Goal: Check status: Check status

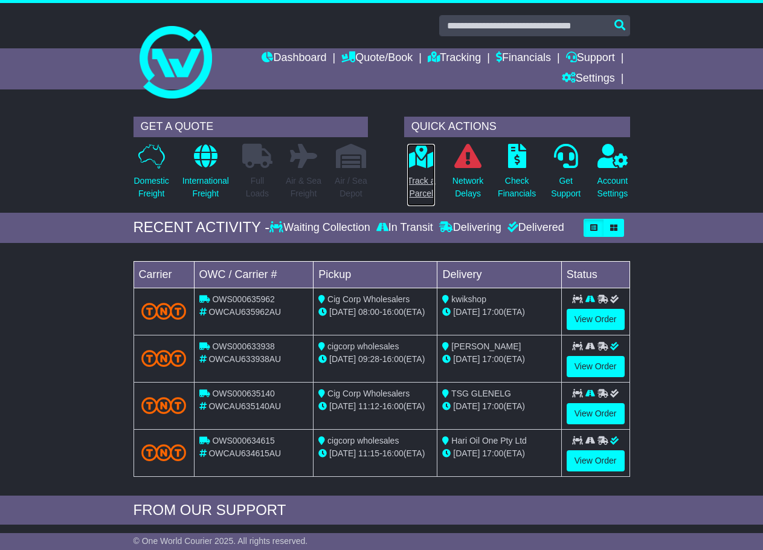
click at [428, 166] on icon at bounding box center [421, 156] width 27 height 24
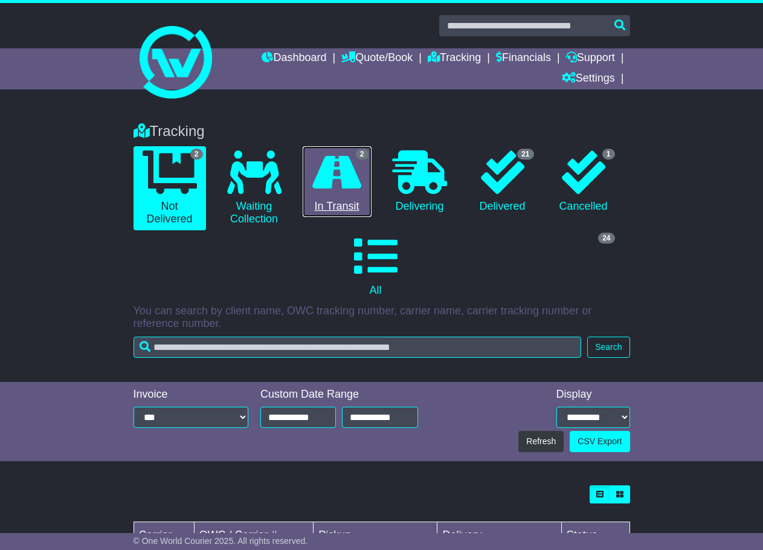
click at [358, 180] on icon at bounding box center [336, 172] width 49 height 44
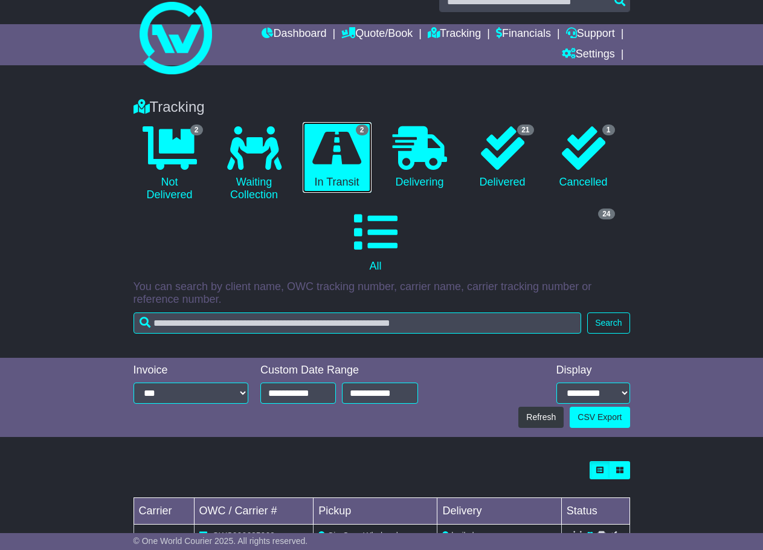
scroll to position [16, 0]
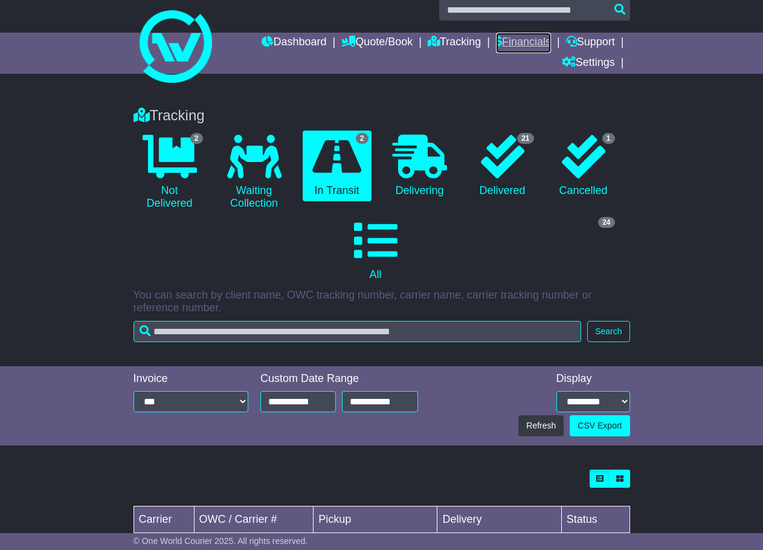
click at [527, 41] on link "Financials" at bounding box center [523, 43] width 55 height 21
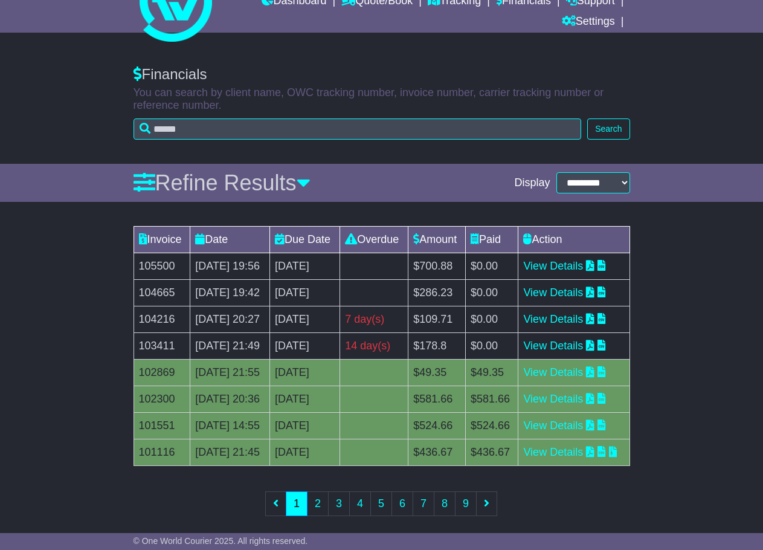
scroll to position [60, 0]
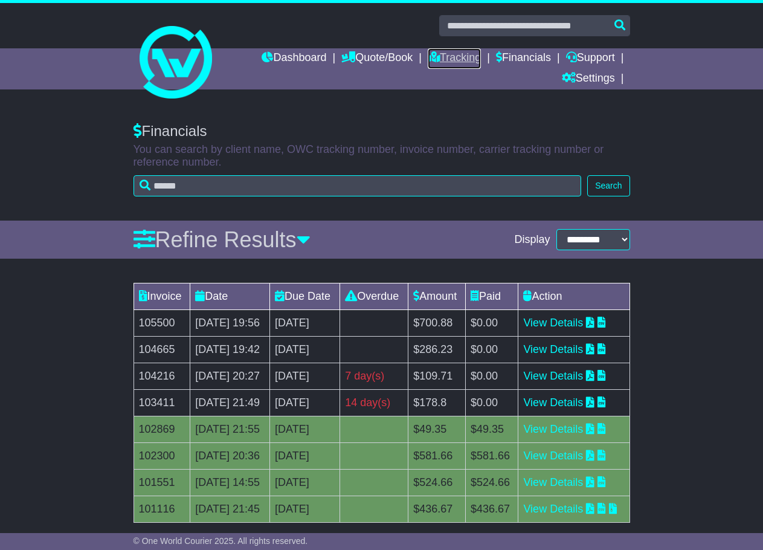
click at [460, 54] on link "Tracking" at bounding box center [454, 58] width 53 height 21
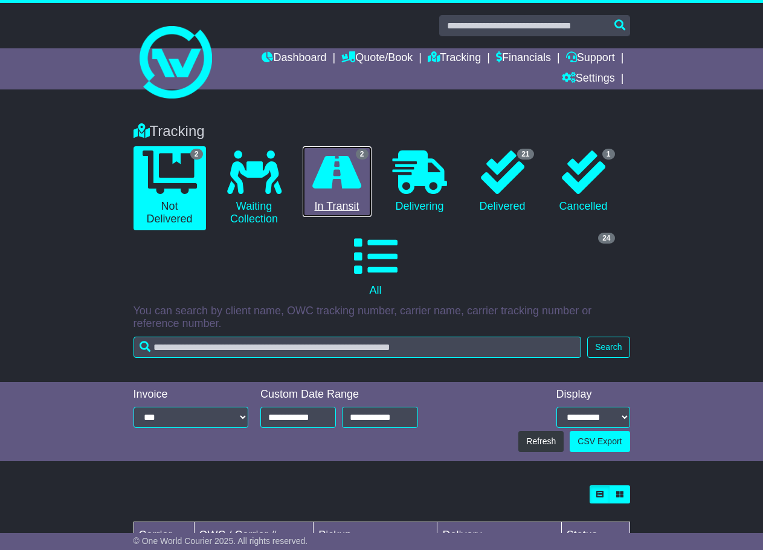
click at [346, 196] on link "2 In Transit" at bounding box center [337, 181] width 69 height 71
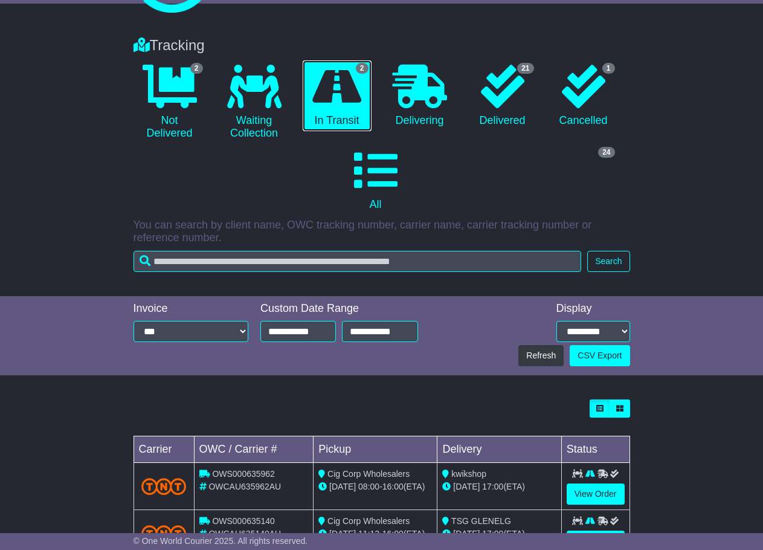
scroll to position [136, 0]
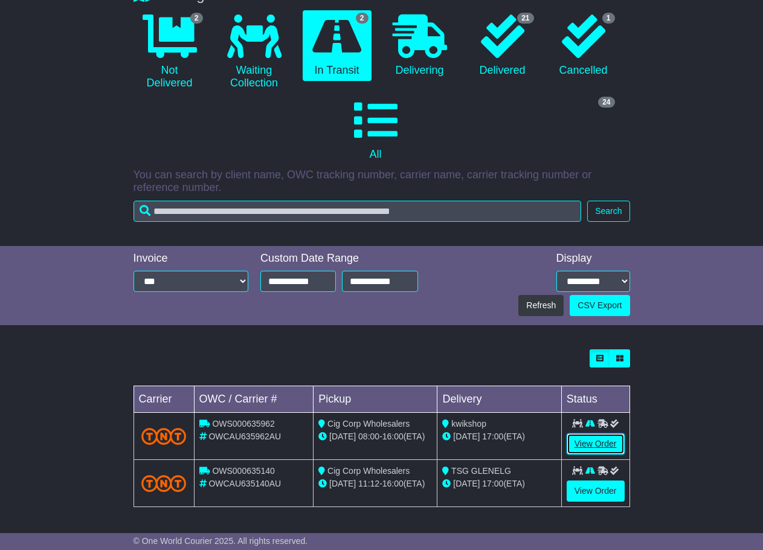
click at [606, 444] on link "View Order" at bounding box center [596, 443] width 58 height 21
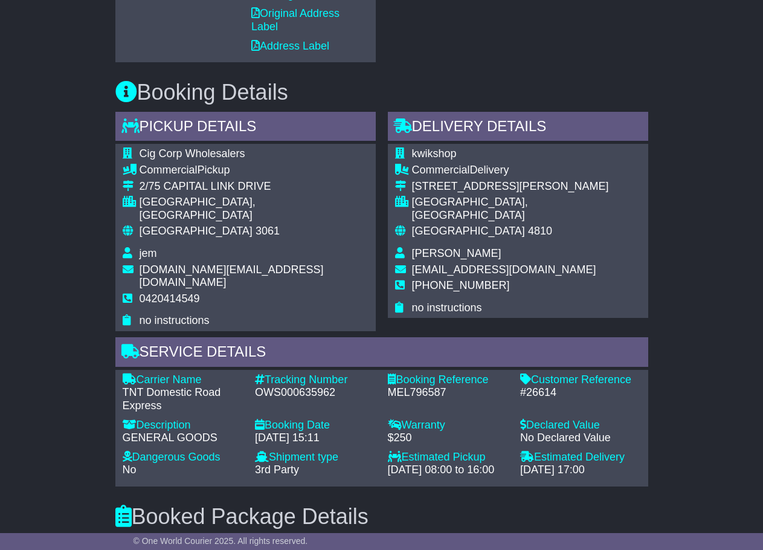
scroll to position [665, 0]
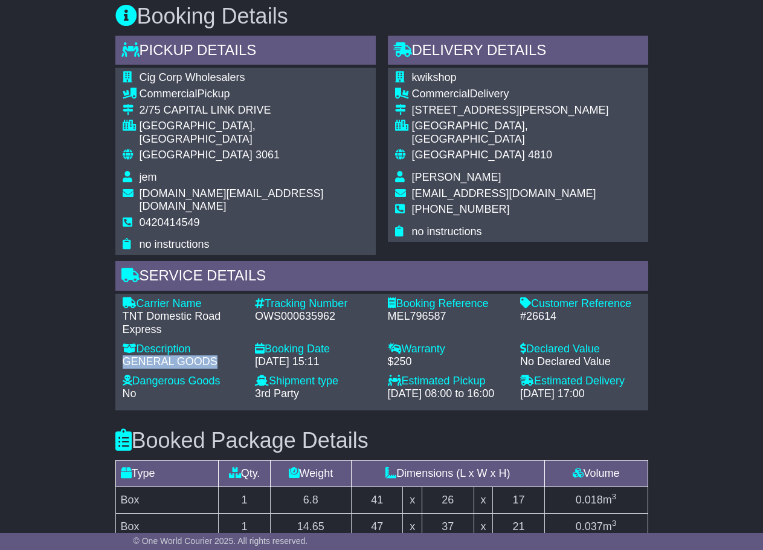
drag, startPoint x: 209, startPoint y: 335, endPoint x: 132, endPoint y: 334, distance: 76.8
click at [109, 337] on div "Service Details Carrier Name - TNT Domestic Road Express Description - GENERAL …" at bounding box center [381, 335] width 545 height 149
click at [178, 355] on div "GENERAL GOODS" at bounding box center [183, 361] width 121 height 13
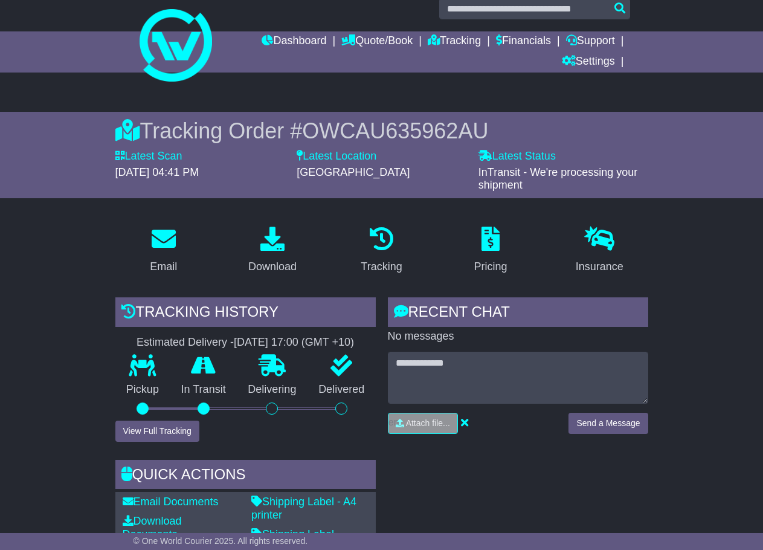
scroll to position [0, 0]
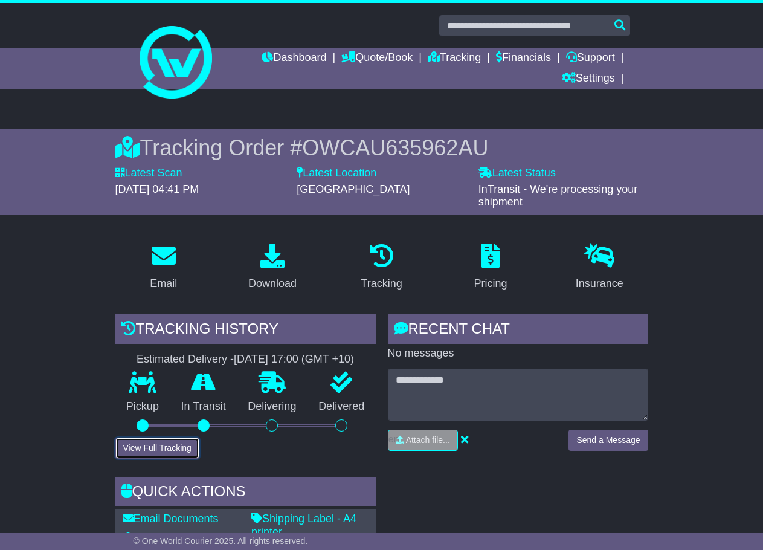
click at [176, 438] on button "View Full Tracking" at bounding box center [157, 448] width 84 height 21
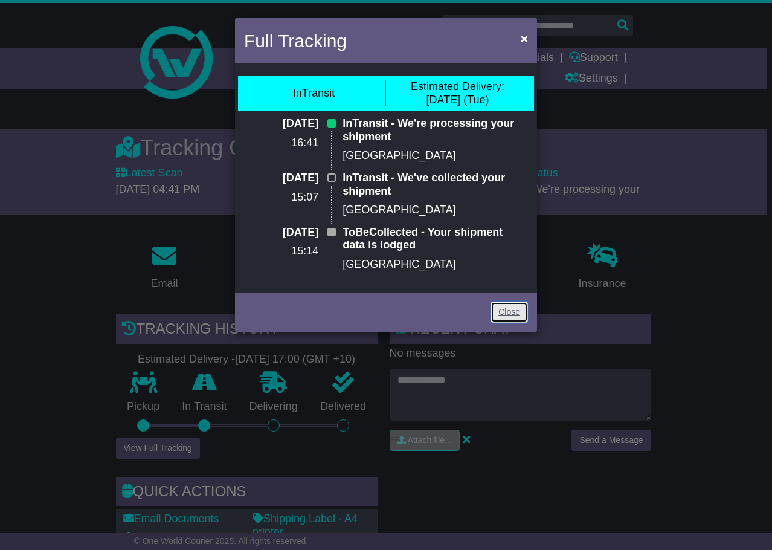
click at [508, 311] on link "Close" at bounding box center [509, 312] width 37 height 21
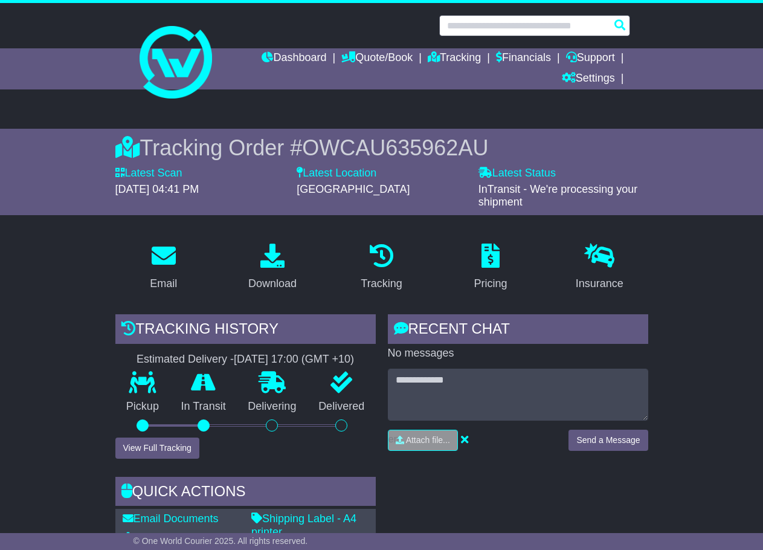
paste input "**********"
type input "**********"
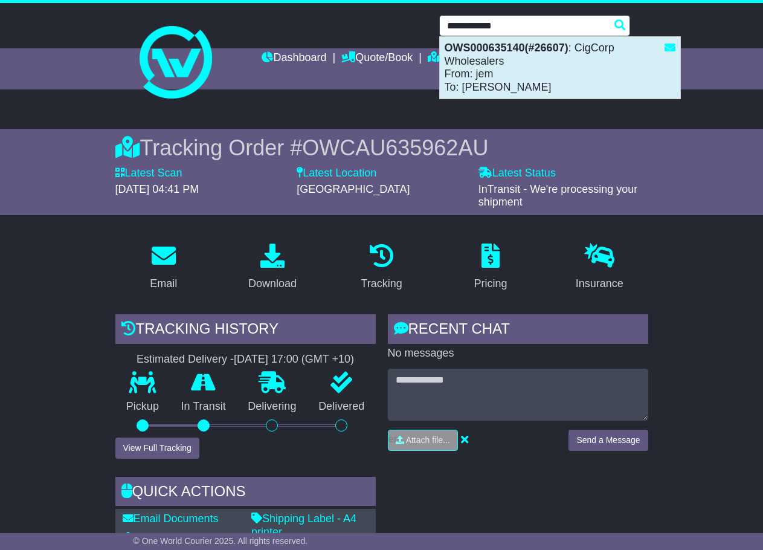
click at [552, 65] on div "OWS000635140(#26607) : CigCorp Wholesalers From: jem To: Sohaib Al Masri" at bounding box center [560, 68] width 241 height 62
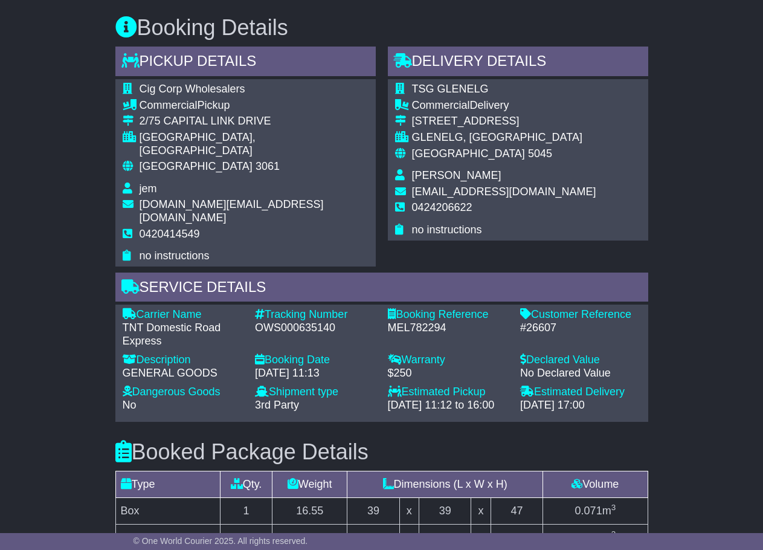
scroll to position [725, 0]
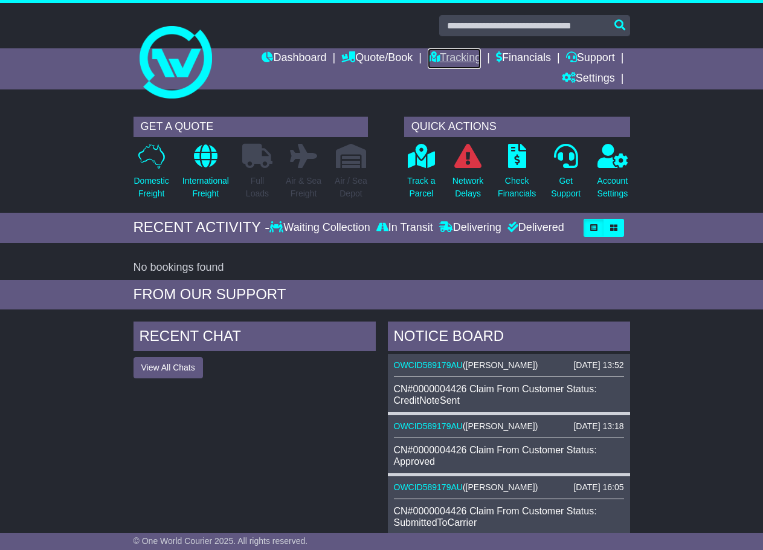
click at [458, 56] on link "Tracking" at bounding box center [454, 58] width 53 height 21
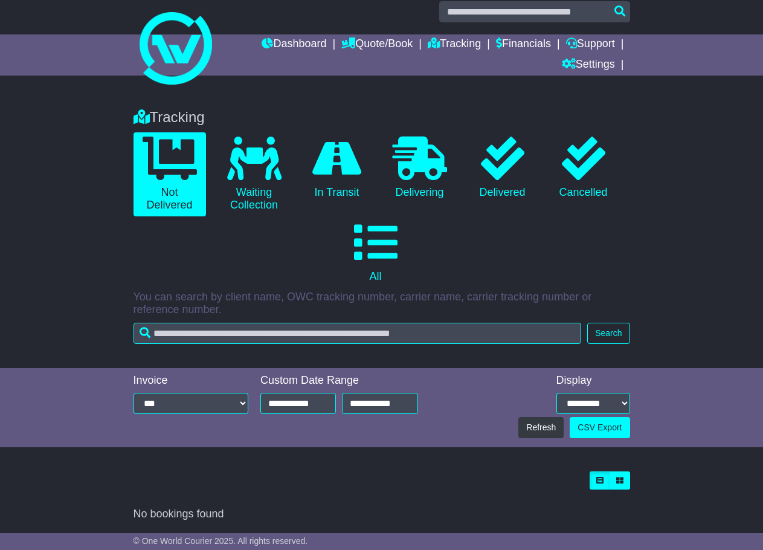
scroll to position [15, 0]
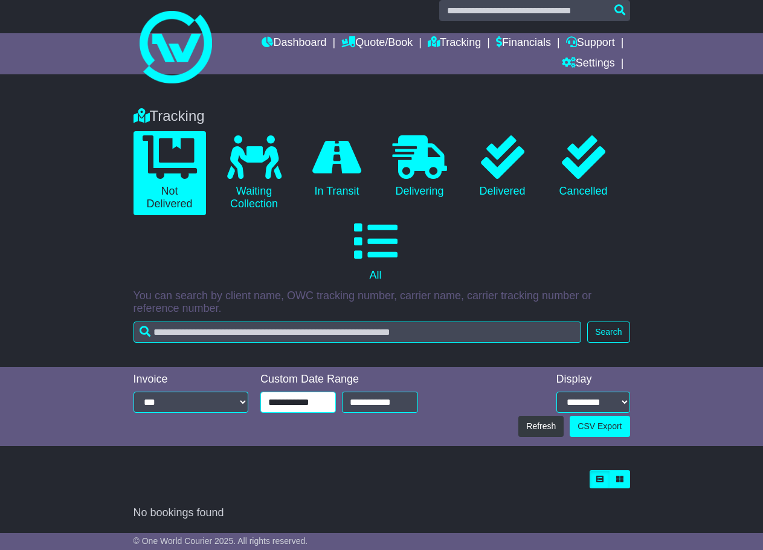
click at [294, 406] on input "**********" at bounding box center [298, 402] width 76 height 21
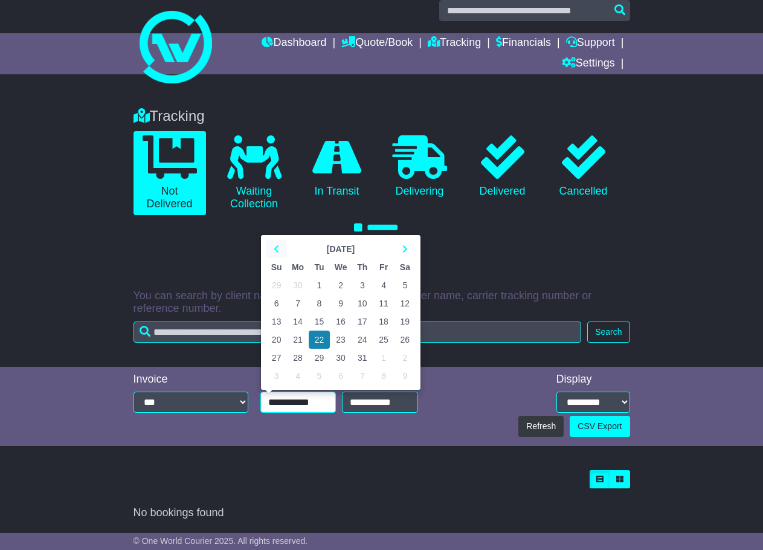
click at [279, 248] on th at bounding box center [276, 249] width 21 height 18
click at [360, 285] on td "1" at bounding box center [362, 285] width 21 height 18
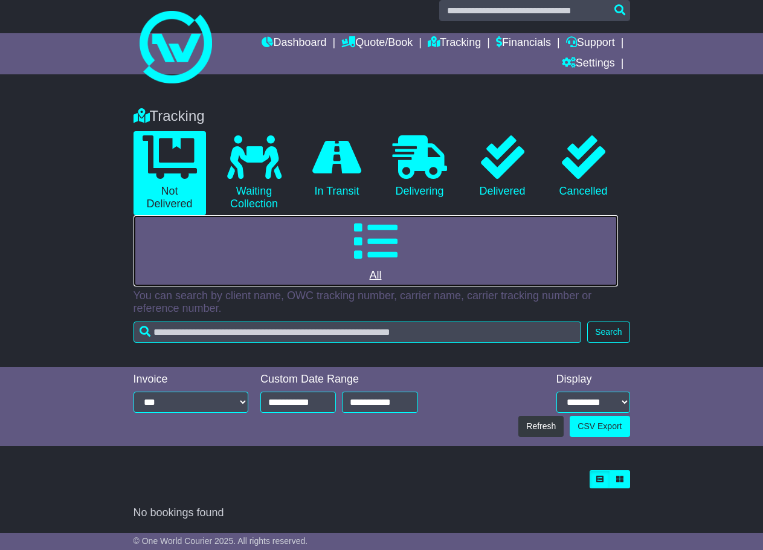
click at [400, 265] on link "0 All" at bounding box center [376, 250] width 485 height 71
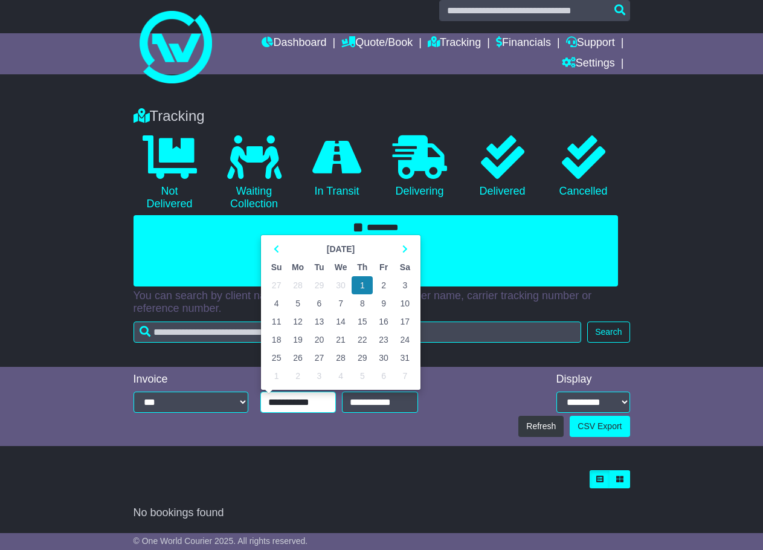
click at [316, 406] on input "**********" at bounding box center [298, 402] width 76 height 21
click at [271, 251] on th at bounding box center [276, 249] width 21 height 18
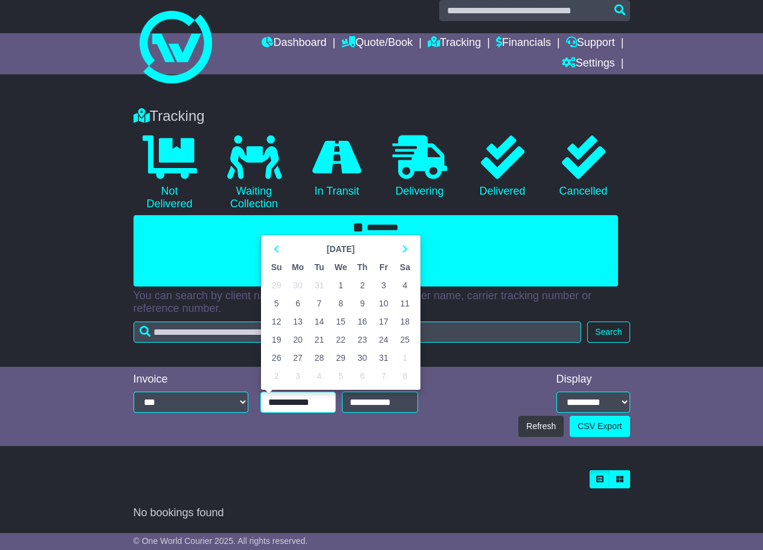
click at [343, 283] on td "1" at bounding box center [341, 285] width 22 height 18
type input "**********"
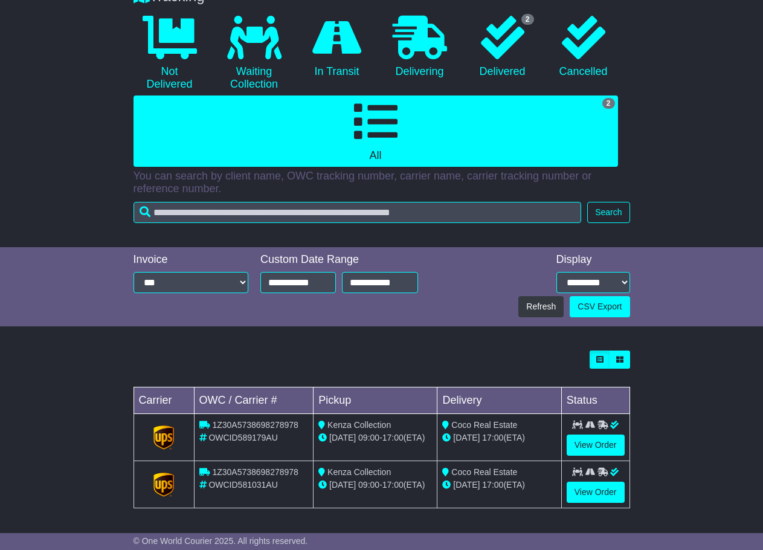
scroll to position [136, 0]
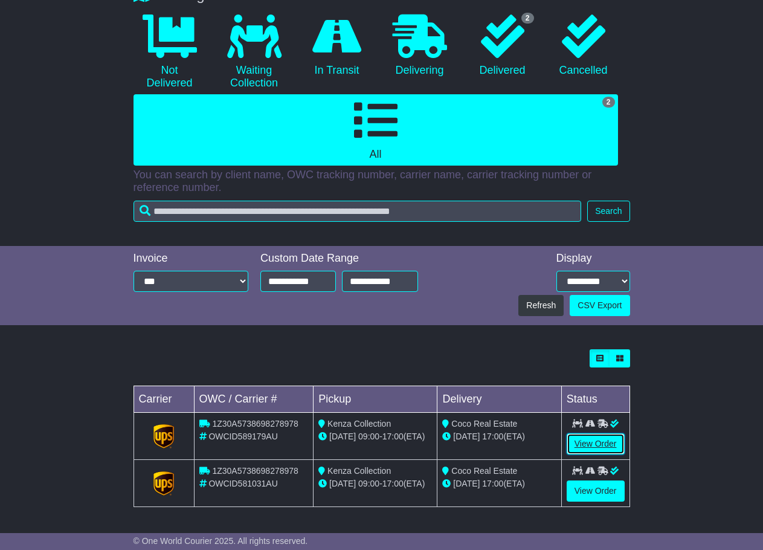
click at [598, 440] on link "View Order" at bounding box center [596, 443] width 58 height 21
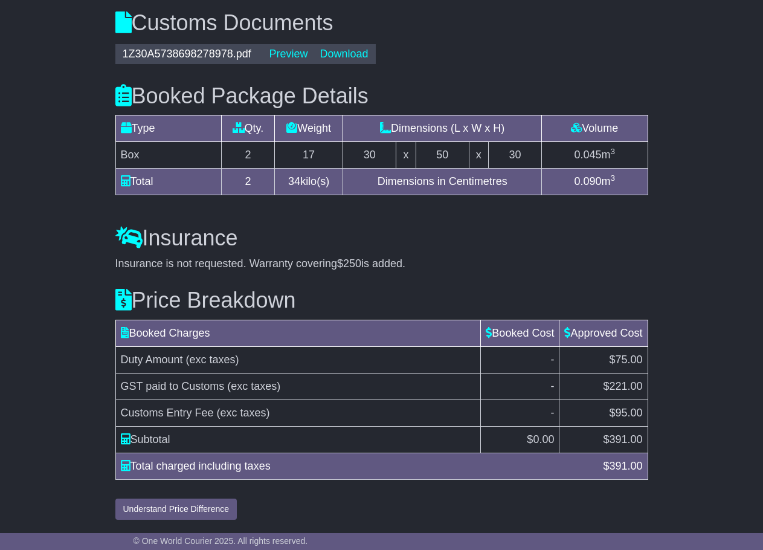
scroll to position [1312, 0]
drag, startPoint x: 600, startPoint y: 463, endPoint x: 642, endPoint y: 463, distance: 42.3
click at [642, 463] on div "$ 391.00" at bounding box center [622, 466] width 51 height 16
drag, startPoint x: 601, startPoint y: 357, endPoint x: 638, endPoint y: 357, distance: 36.3
click at [638, 357] on td "$75.00" at bounding box center [604, 359] width 88 height 27
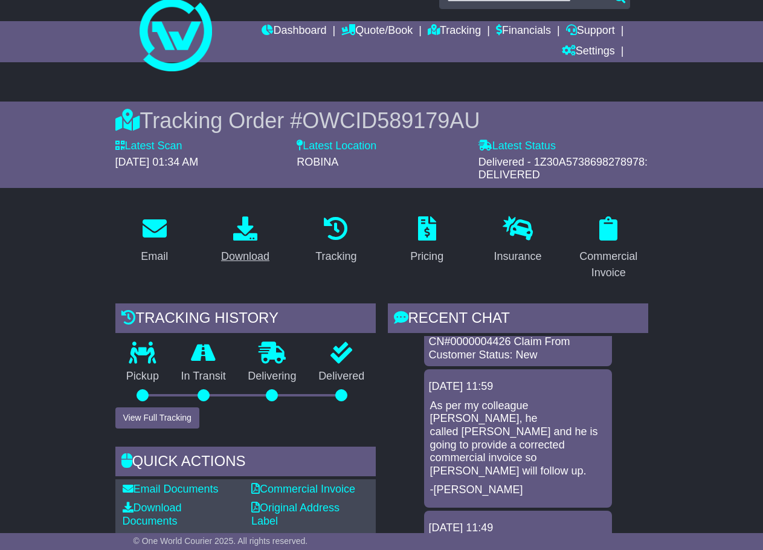
scroll to position [0, 0]
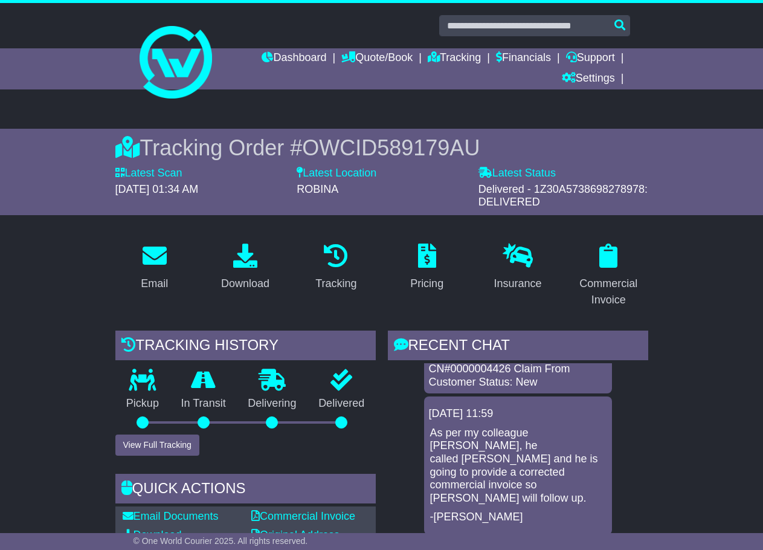
click at [403, 148] on span "OWCID589179AU" at bounding box center [391, 147] width 178 height 25
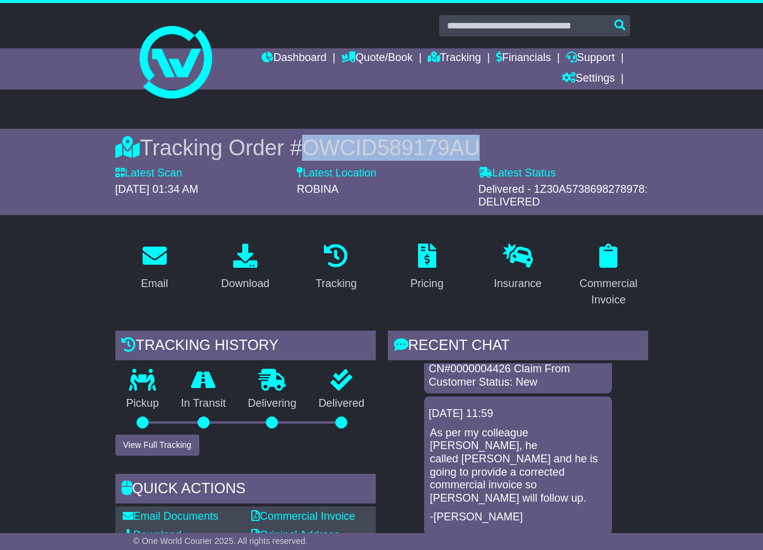
click at [403, 148] on span "OWCID589179AU" at bounding box center [391, 147] width 178 height 25
copy span "OWCID589179AU"
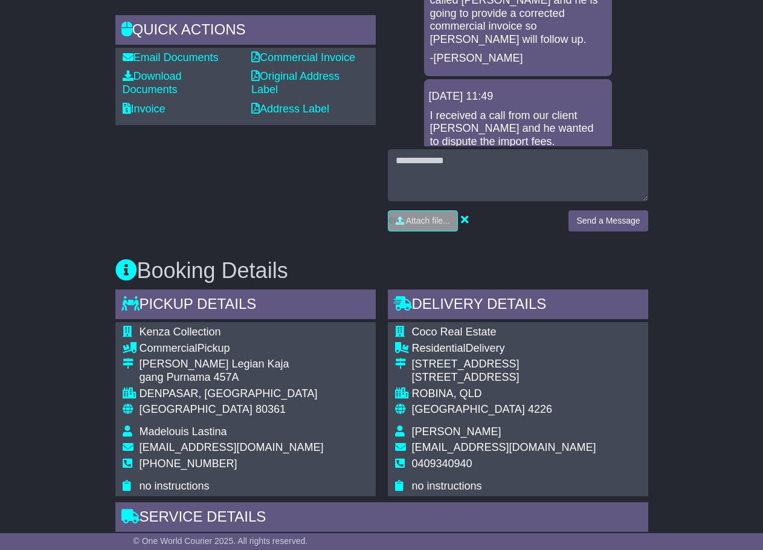
scroll to position [461, 0]
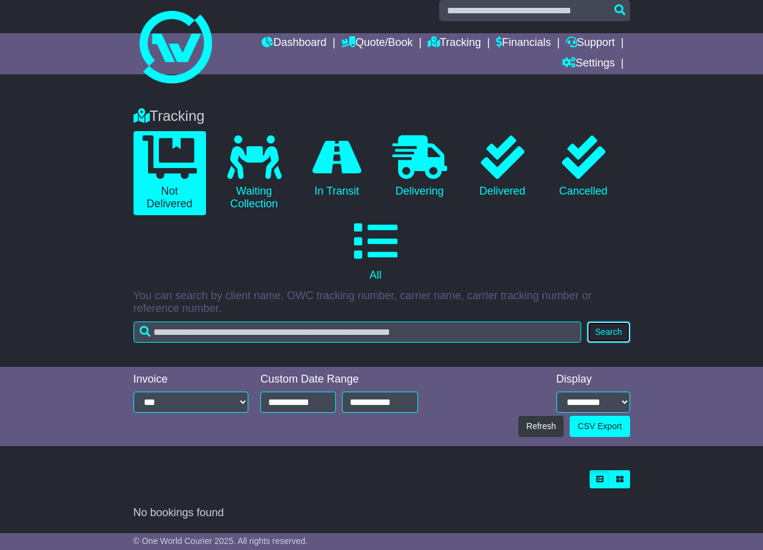
click at [619, 326] on button "Search" at bounding box center [608, 332] width 42 height 21
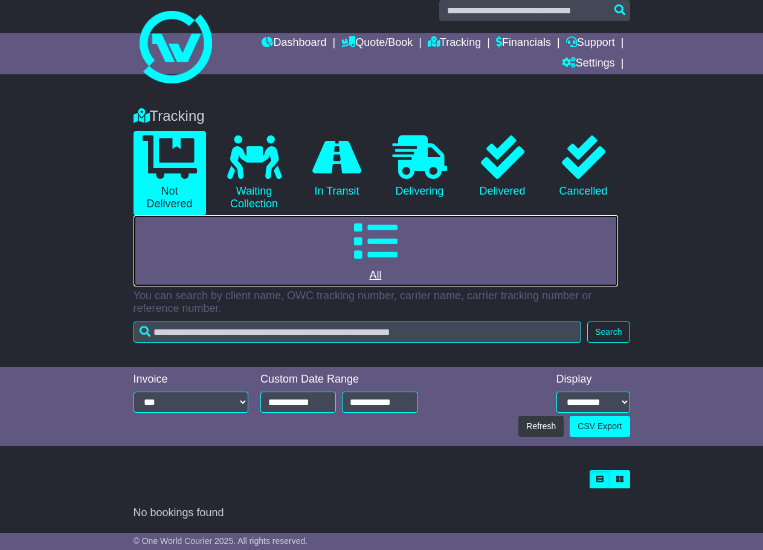
click at [377, 248] on icon at bounding box center [376, 241] width 44 height 44
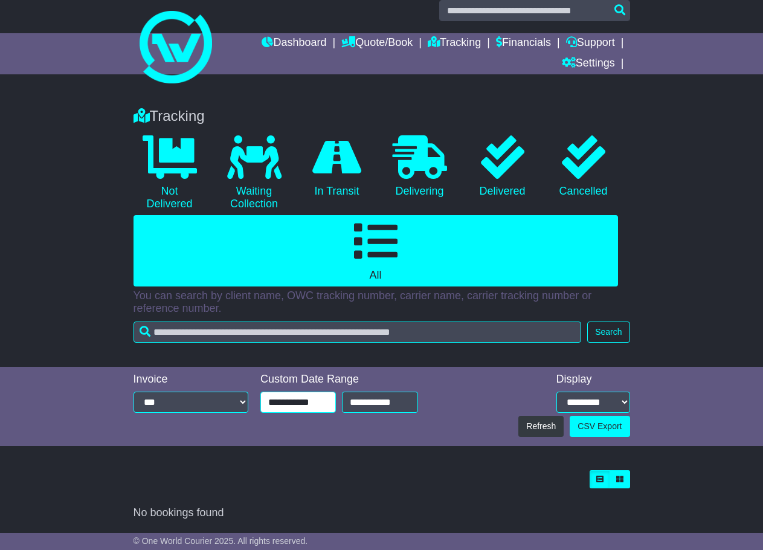
click at [310, 399] on input "**********" at bounding box center [298, 402] width 76 height 21
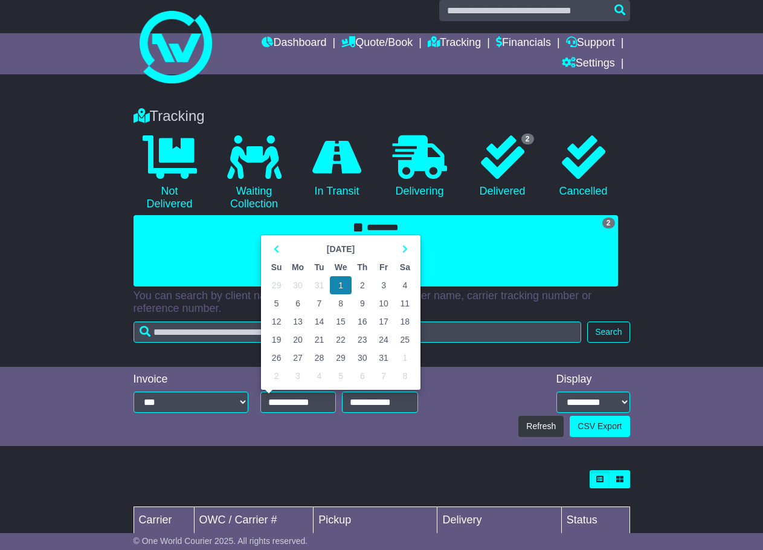
click at [37, 320] on div "Tracking 0 Not Delivered 0 Waiting Collection 0 In Transit 0 Delivering 2" at bounding box center [381, 230] width 763 height 271
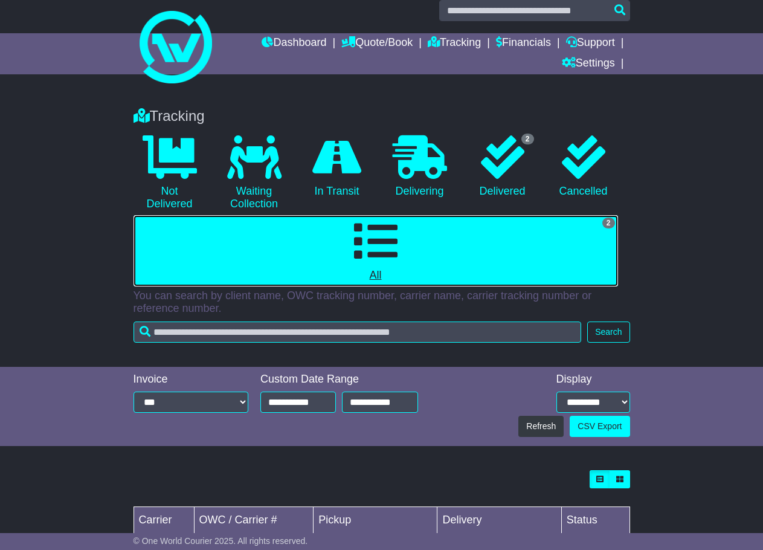
click at [398, 246] on link "2 All" at bounding box center [376, 250] width 485 height 71
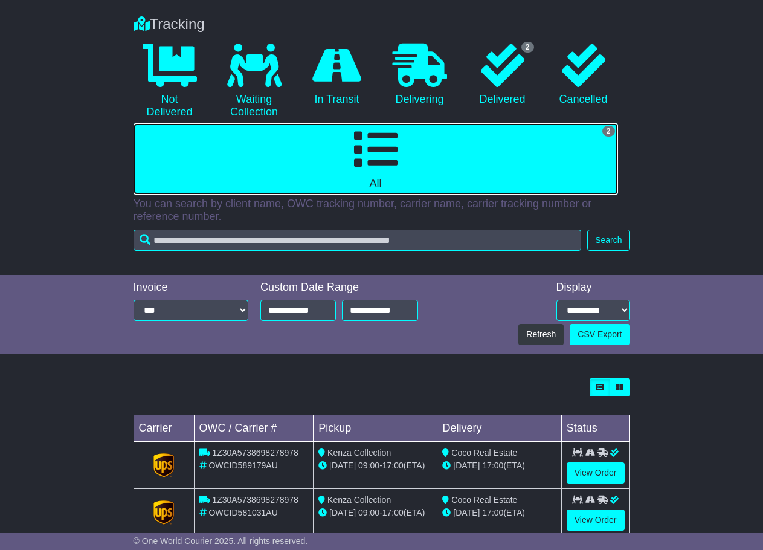
scroll to position [136, 0]
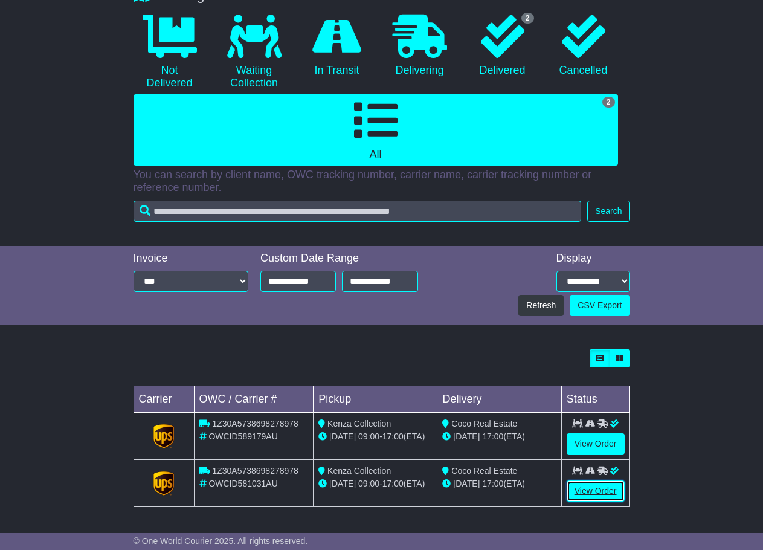
click at [601, 488] on link "View Order" at bounding box center [596, 490] width 58 height 21
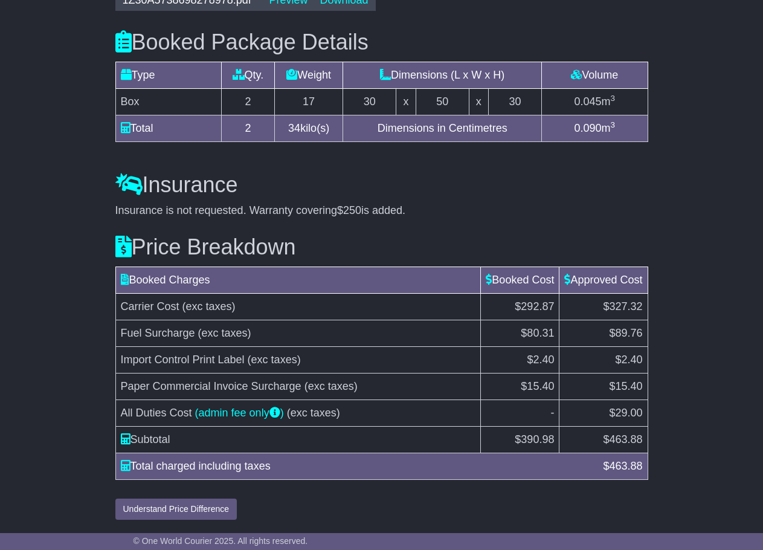
scroll to position [1345, 0]
drag, startPoint x: 609, startPoint y: 465, endPoint x: 640, endPoint y: 470, distance: 31.7
click at [640, 470] on div "$ 463.88" at bounding box center [622, 466] width 51 height 16
drag, startPoint x: 601, startPoint y: 442, endPoint x: 644, endPoint y: 444, distance: 42.9
click at [644, 444] on td "$ 463.88" at bounding box center [604, 439] width 88 height 27
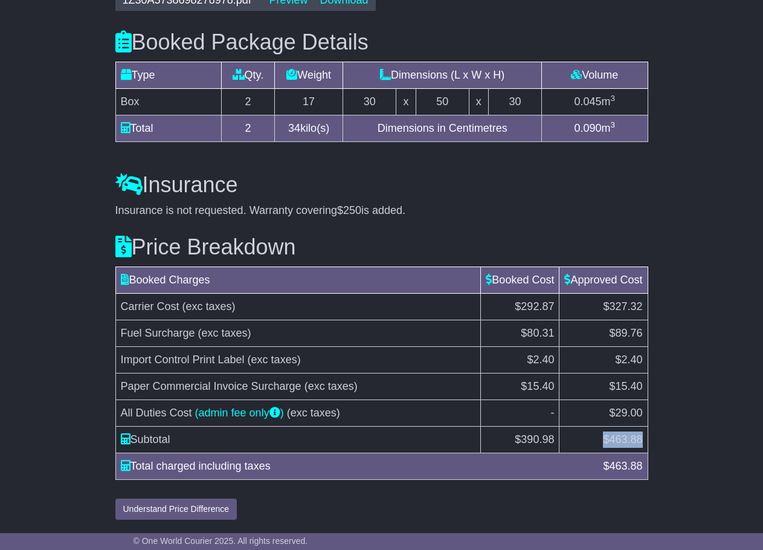
drag, startPoint x: 156, startPoint y: 441, endPoint x: 122, endPoint y: 304, distance: 141.3
click at [122, 304] on tbody "Carrier Cost (exc taxes) $292.87 $327.32 Fuel Surcharge (exc taxes) $80.31 $89.…" at bounding box center [381, 373] width 532 height 160
click at [126, 311] on span "Carrier Cost" at bounding box center [150, 306] width 59 height 12
drag, startPoint x: 190, startPoint y: 409, endPoint x: 119, endPoint y: 412, distance: 71.4
click at [119, 412] on td "All Duties Cost (admin fee only ) (exc taxes)" at bounding box center [298, 412] width 366 height 27
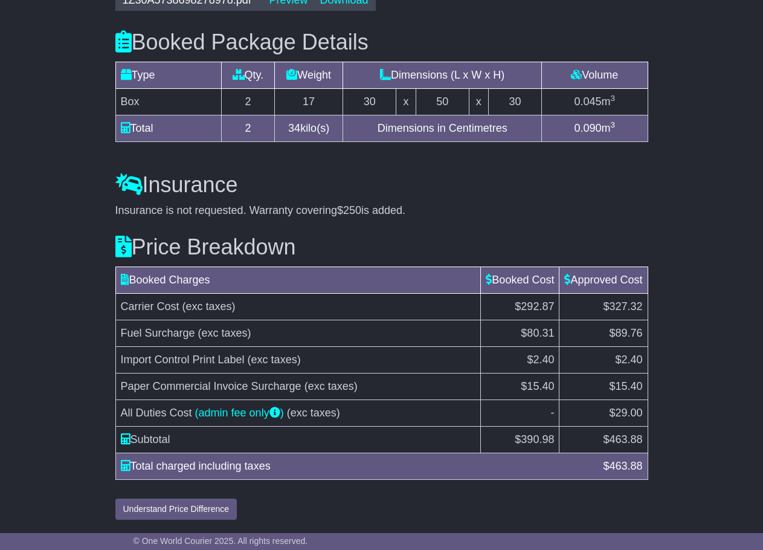
click at [614, 415] on span "$29.00" at bounding box center [625, 413] width 33 height 12
drag, startPoint x: 595, startPoint y: 468, endPoint x: 640, endPoint y: 465, distance: 45.5
click at [640, 465] on div "Total charged including taxes $ 463.88" at bounding box center [382, 466] width 534 height 16
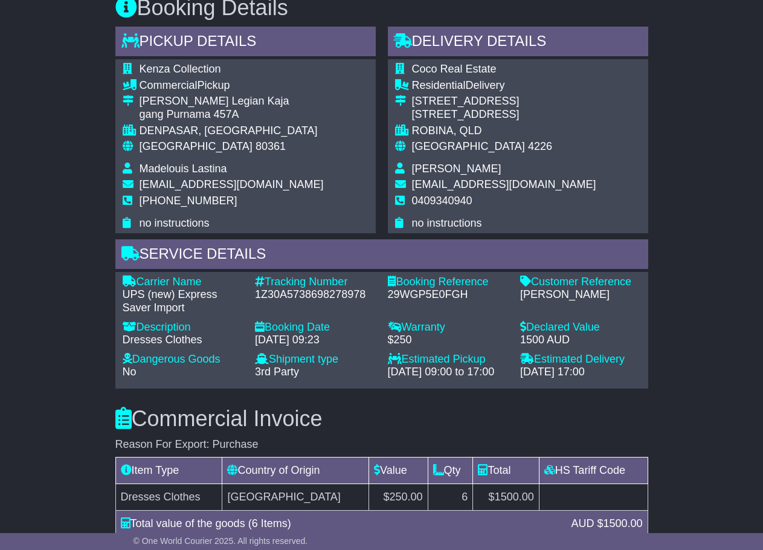
scroll to position [722, 0]
drag, startPoint x: 255, startPoint y: 343, endPoint x: 295, endPoint y: 341, distance: 39.9
click at [295, 341] on div "27 Mar 2025 - 09:23" at bounding box center [315, 339] width 121 height 13
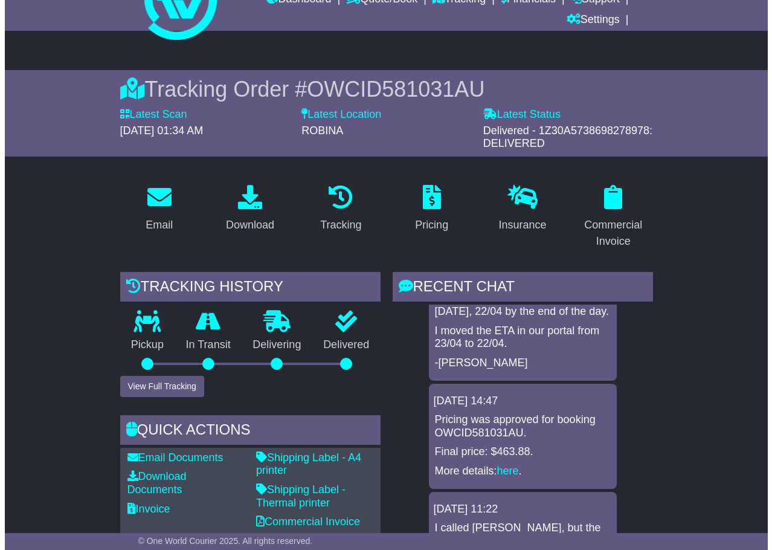
scroll to position [58, 0]
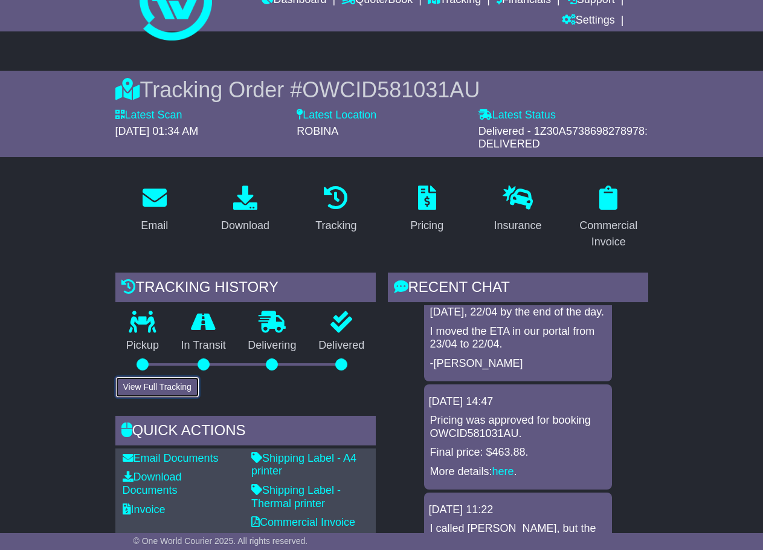
click at [144, 384] on button "View Full Tracking" at bounding box center [157, 387] width 84 height 21
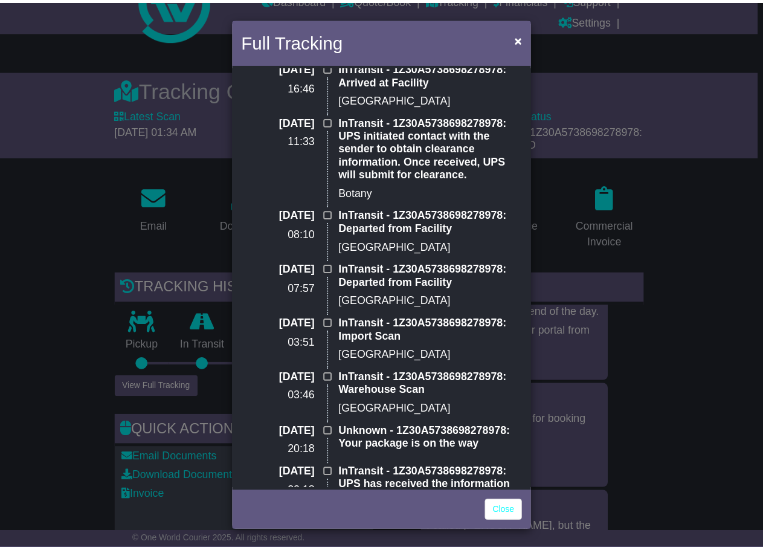
scroll to position [1020, 0]
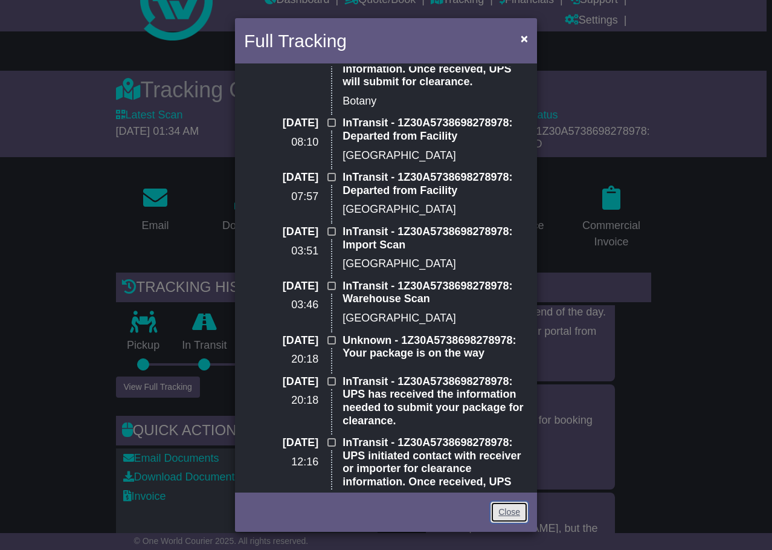
click at [506, 510] on link "Close" at bounding box center [509, 512] width 37 height 21
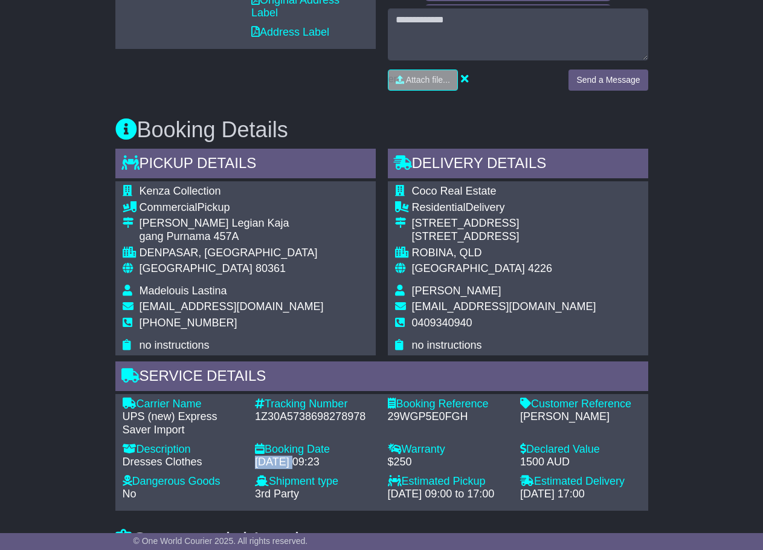
scroll to position [600, 0]
drag, startPoint x: 503, startPoint y: 189, endPoint x: 411, endPoint y: 188, distance: 91.9
click at [411, 188] on tr "Coco Real Estate" at bounding box center [495, 192] width 201 height 16
copy tr "Coco Real Estate"
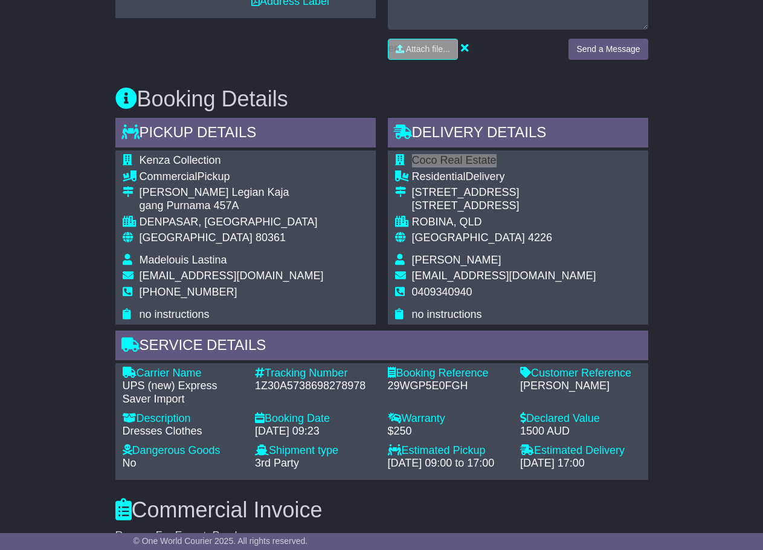
scroll to position [630, 0]
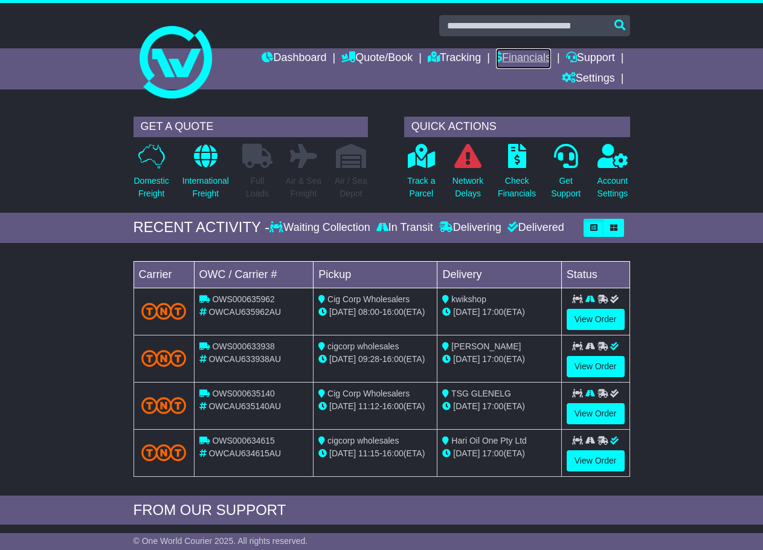
click at [514, 57] on link "Financials" at bounding box center [523, 58] width 55 height 21
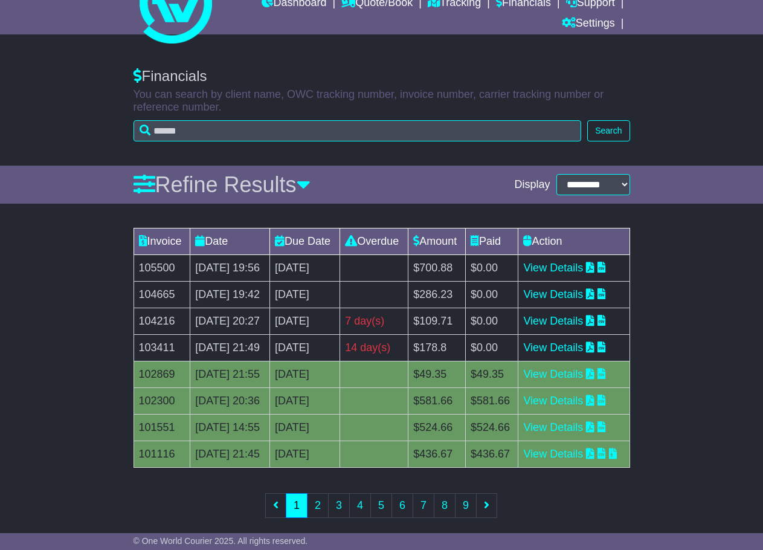
scroll to position [59, 0]
